Goal: Information Seeking & Learning: Learn about a topic

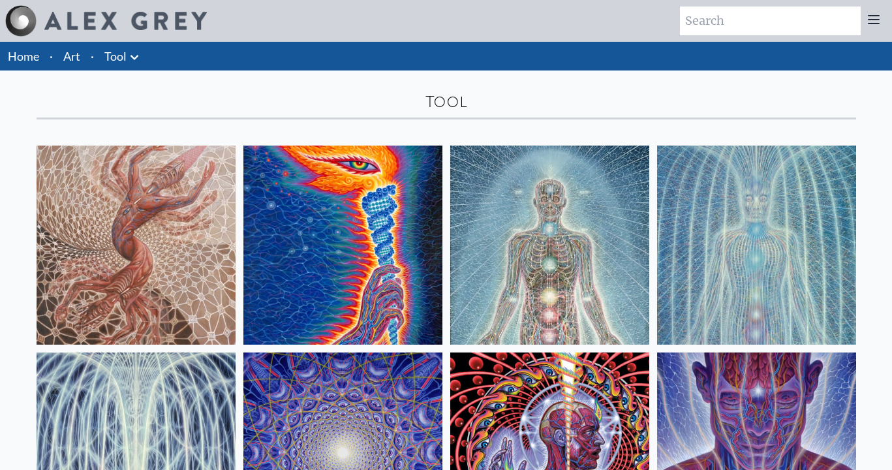
click at [29, 60] on link "Home" at bounding box center [23, 56] width 31 height 14
click at [166, 247] on img at bounding box center [136, 245] width 199 height 199
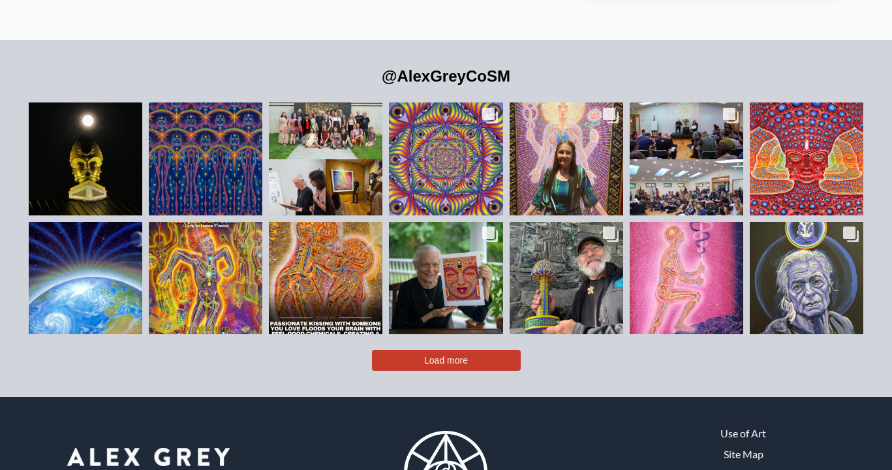
scroll to position [2869, 0]
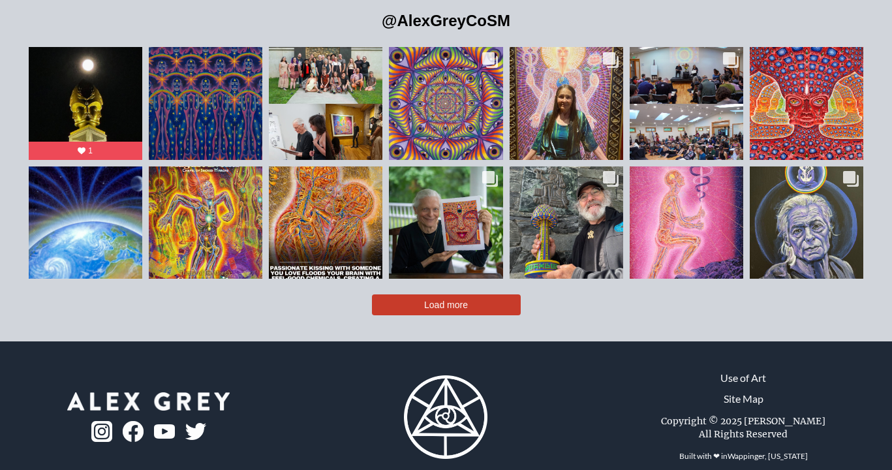
click at [199, 423] on img at bounding box center [195, 431] width 21 height 17
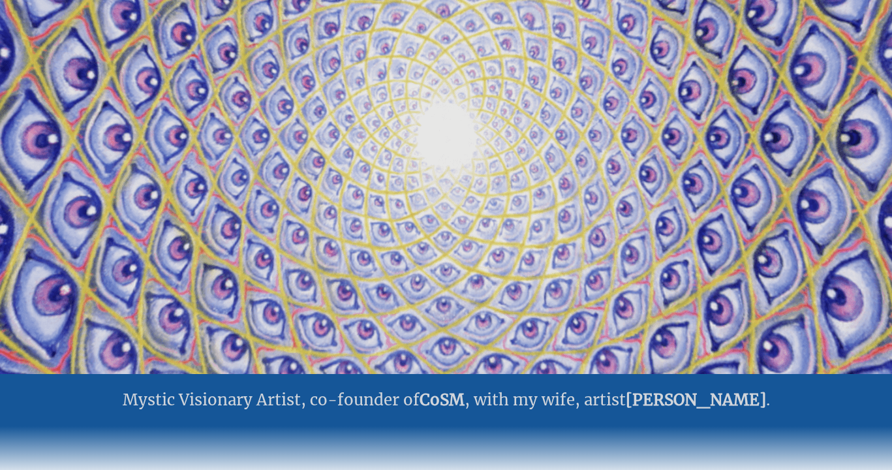
scroll to position [0, 0]
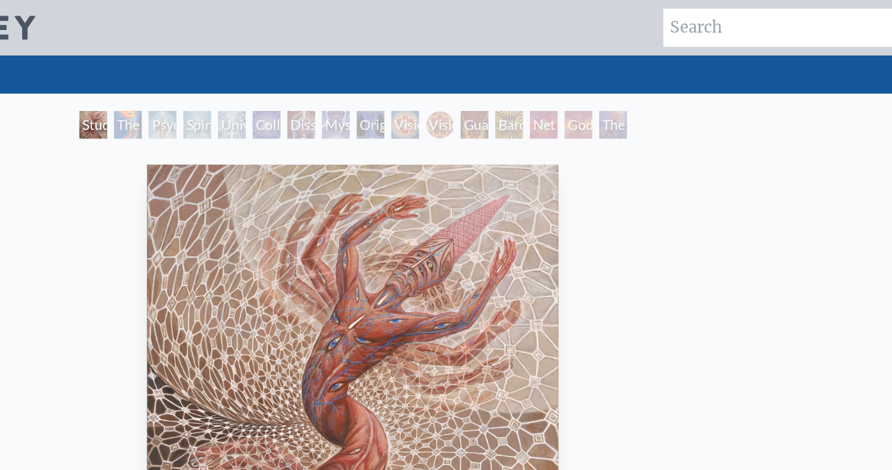
click at [280, 93] on div "The Torch" at bounding box center [276, 94] width 21 height 21
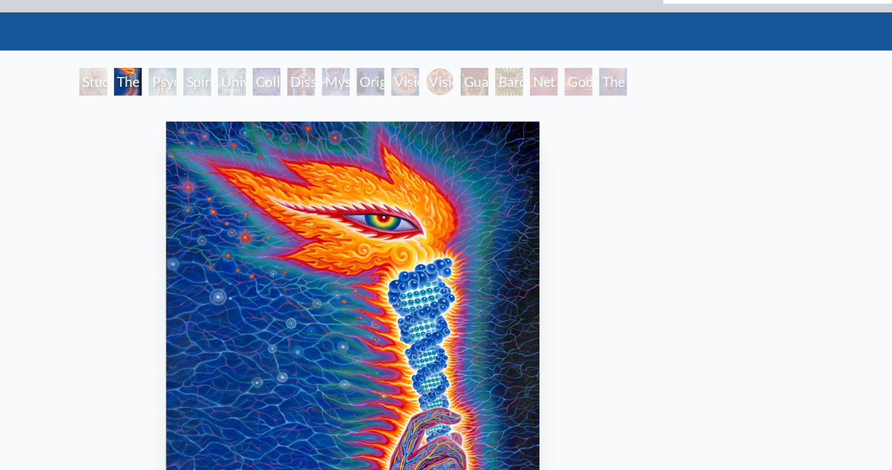
scroll to position [29, 0]
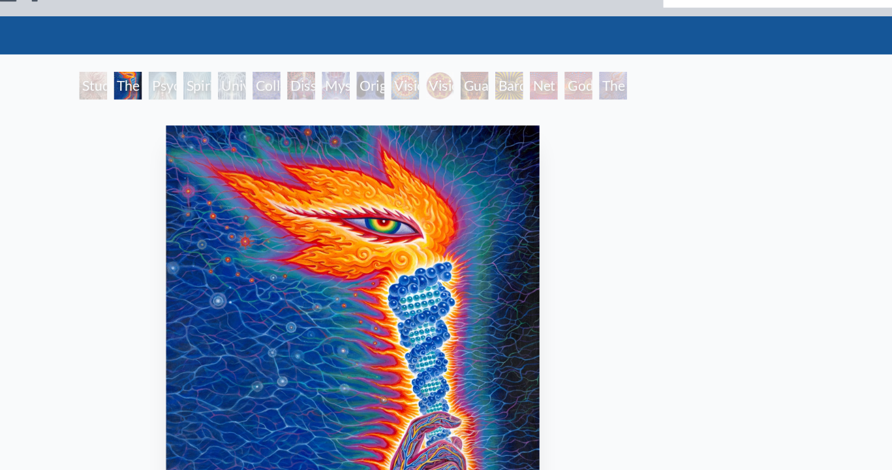
click at [307, 57] on div "Psychic Energy System" at bounding box center [302, 64] width 21 height 21
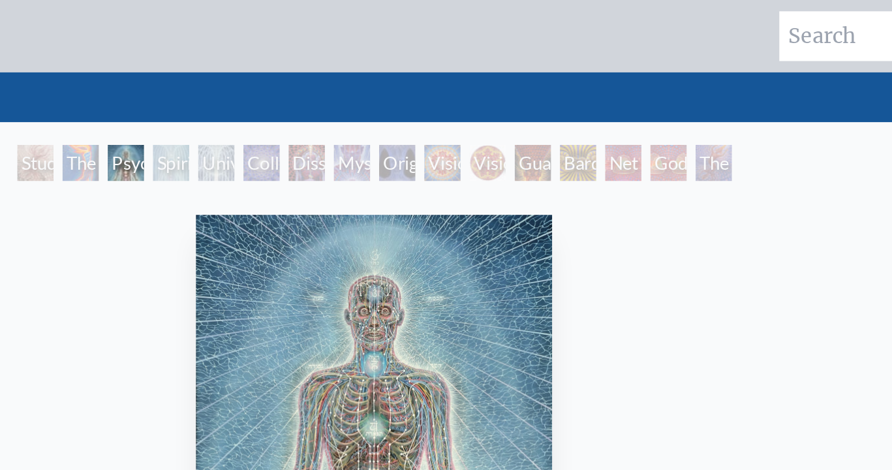
click at [418, 93] on div "Dissectional Art for Tool's Lateralus CD" at bounding box center [407, 94] width 21 height 21
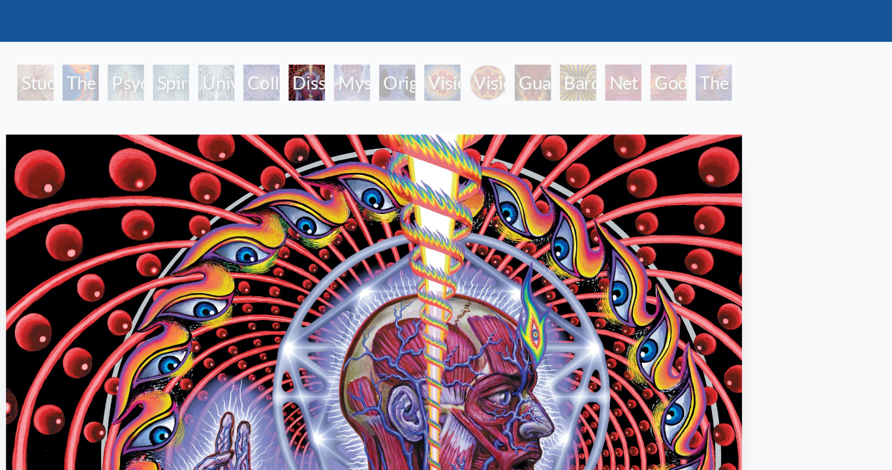
click at [436, 93] on div "Mystic Eye" at bounding box center [433, 94] width 21 height 21
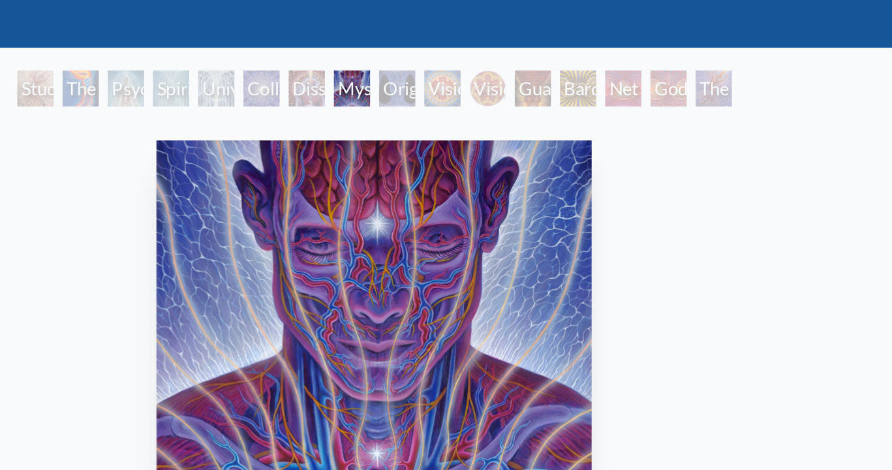
scroll to position [36, 0]
